Goal: Task Accomplishment & Management: Use online tool/utility

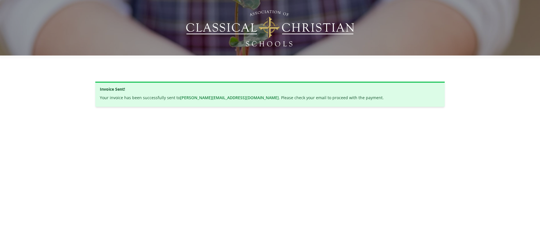
click at [300, 95] on div "Invoice Sent! Your invoice has been successfully sent to [PERSON_NAME][EMAIL_AD…" at bounding box center [270, 119] width 540 height 238
